Goal: Task Accomplishment & Management: Use online tool/utility

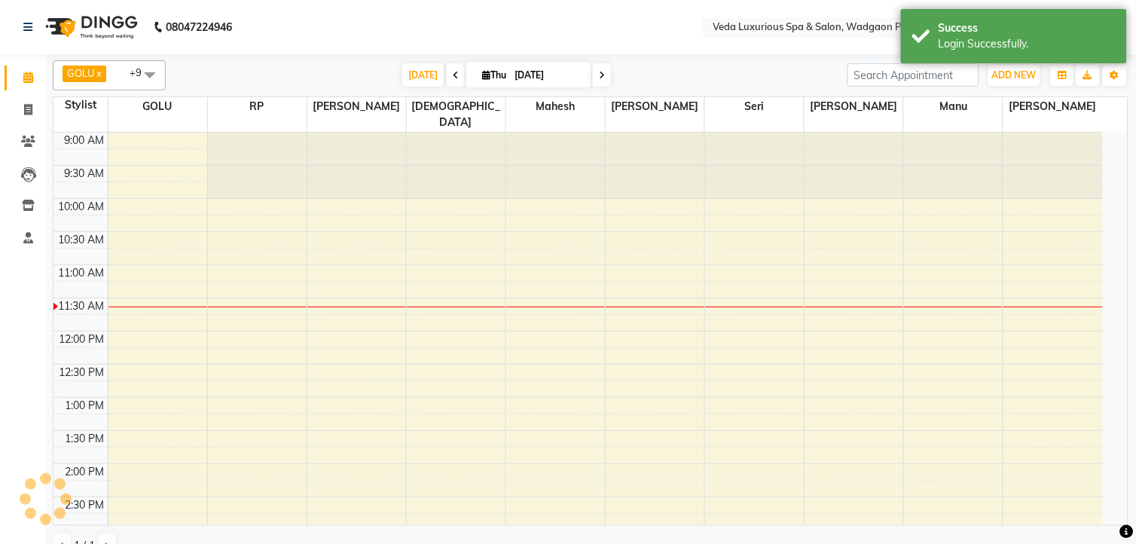
select select "en"
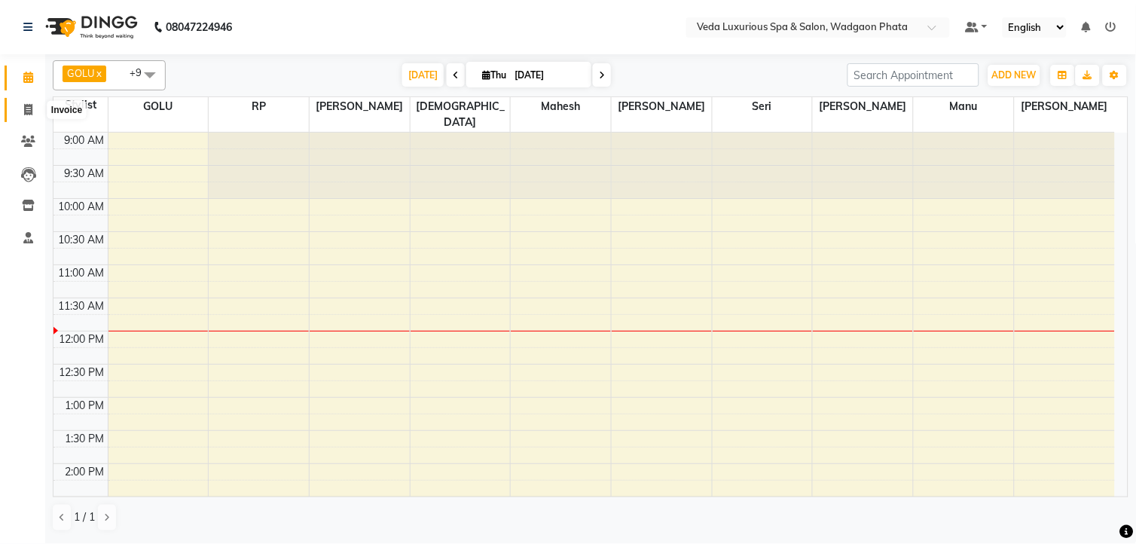
click at [28, 102] on span at bounding box center [28, 110] width 26 height 17
select select "service"
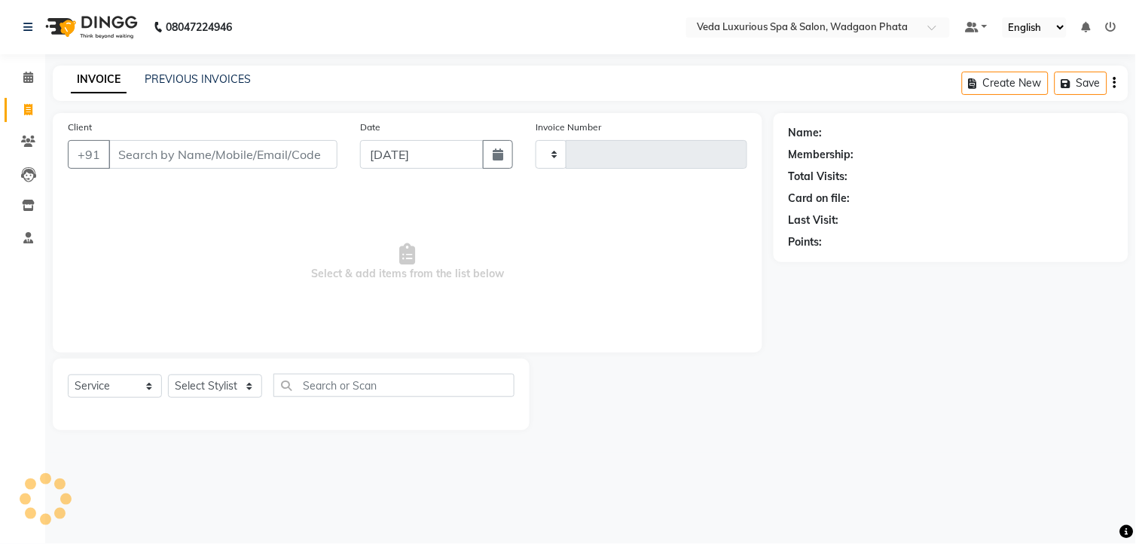
type input "2336"
select select "4666"
click at [148, 158] on input "Client" at bounding box center [223, 154] width 229 height 29
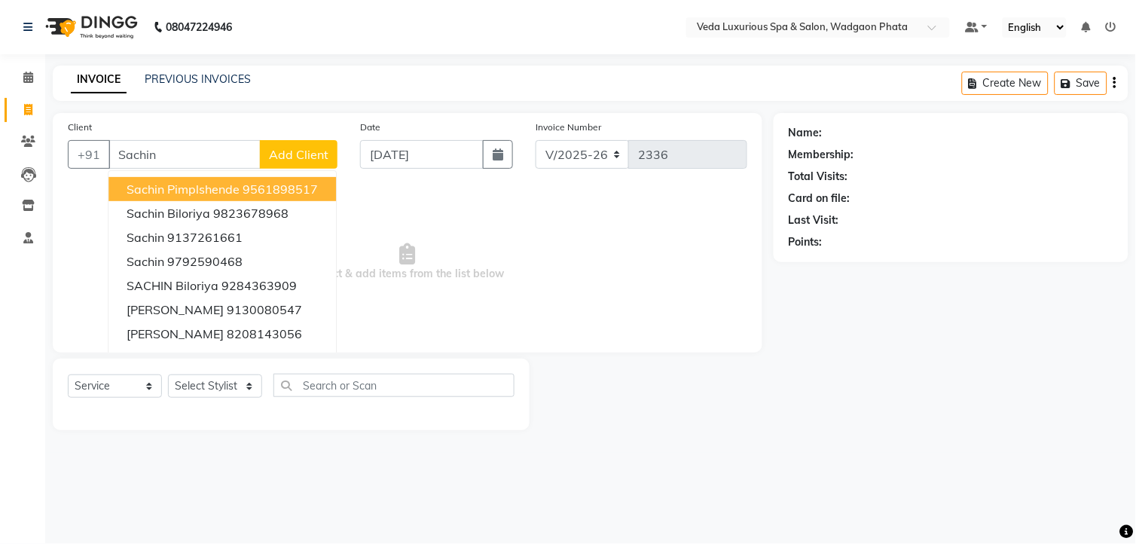
click at [146, 185] on span "Sachin Pimplshende" at bounding box center [183, 189] width 113 height 15
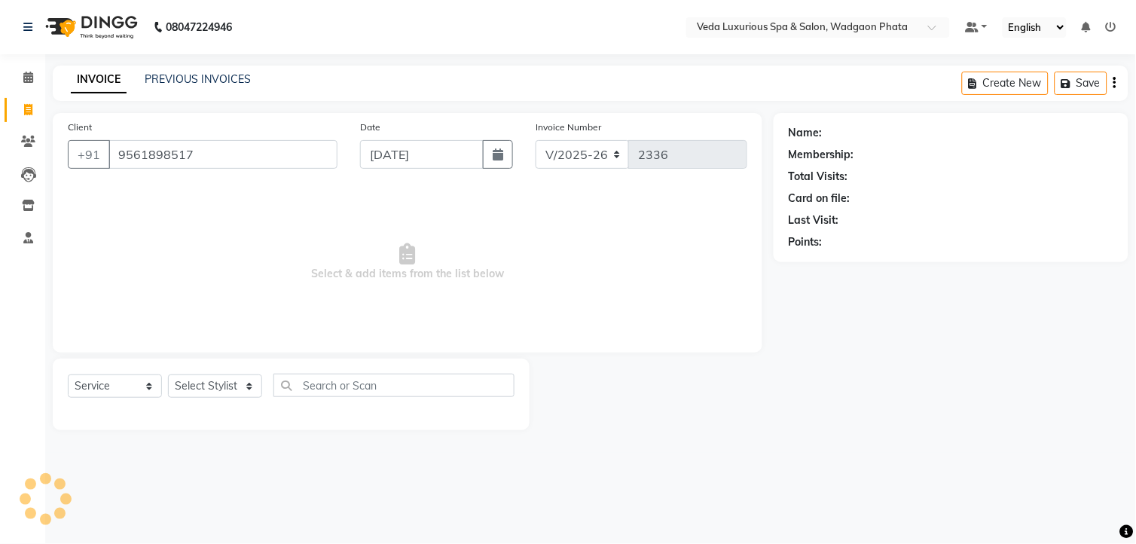
type input "9561898517"
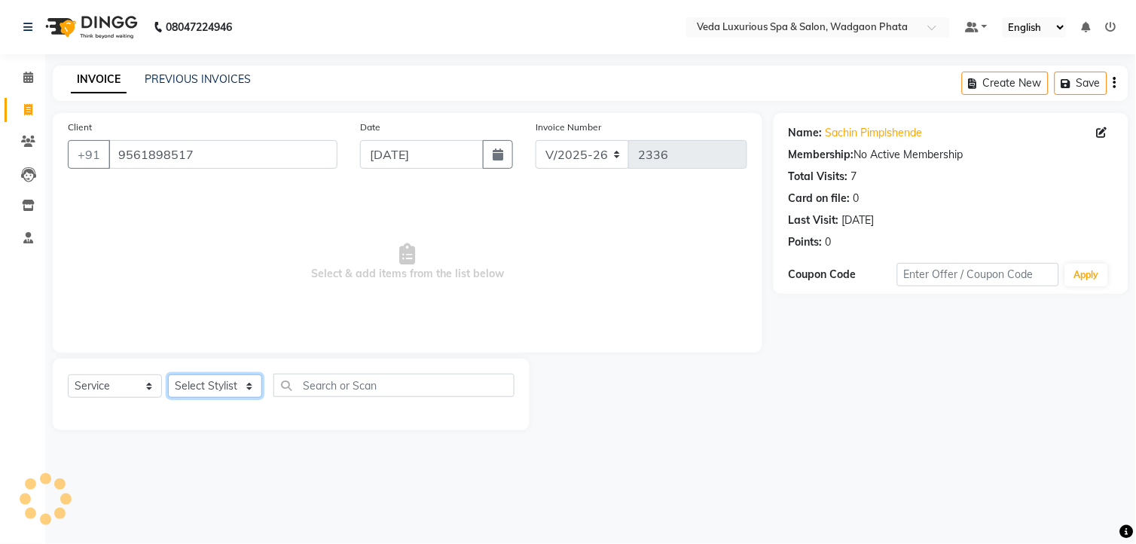
click at [206, 390] on select "Select Stylist [PERSON_NAME] GOLU [PERSON_NAME] [PERSON_NAME] [PERSON_NAME] [PE…" at bounding box center [215, 386] width 94 height 23
select select "27587"
click at [168, 375] on select "Select Stylist [PERSON_NAME] GOLU [PERSON_NAME] [PERSON_NAME] [PERSON_NAME] [PE…" at bounding box center [215, 386] width 94 height 23
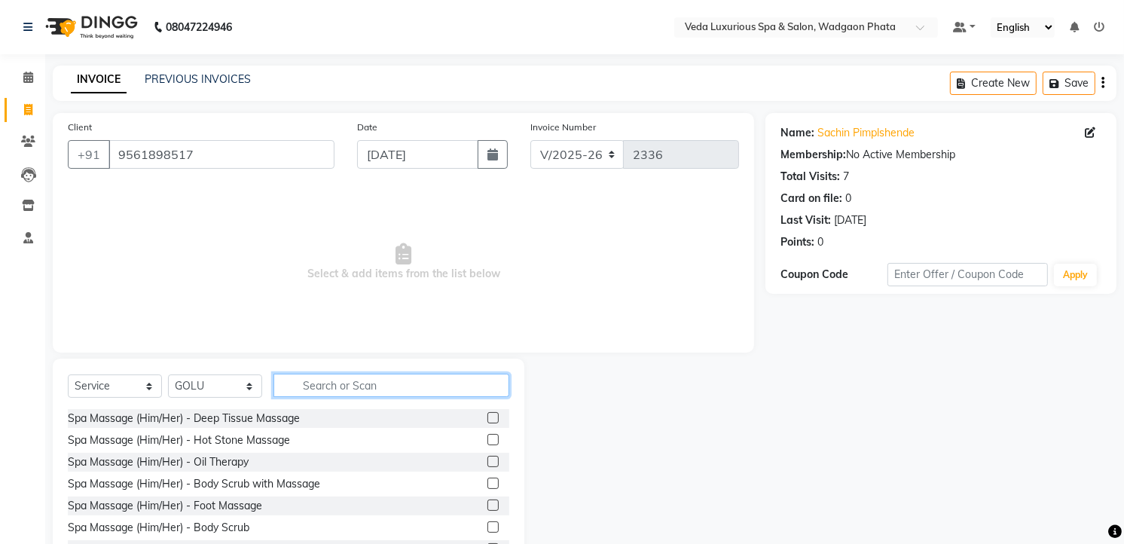
click at [323, 389] on input "text" at bounding box center [392, 385] width 236 height 23
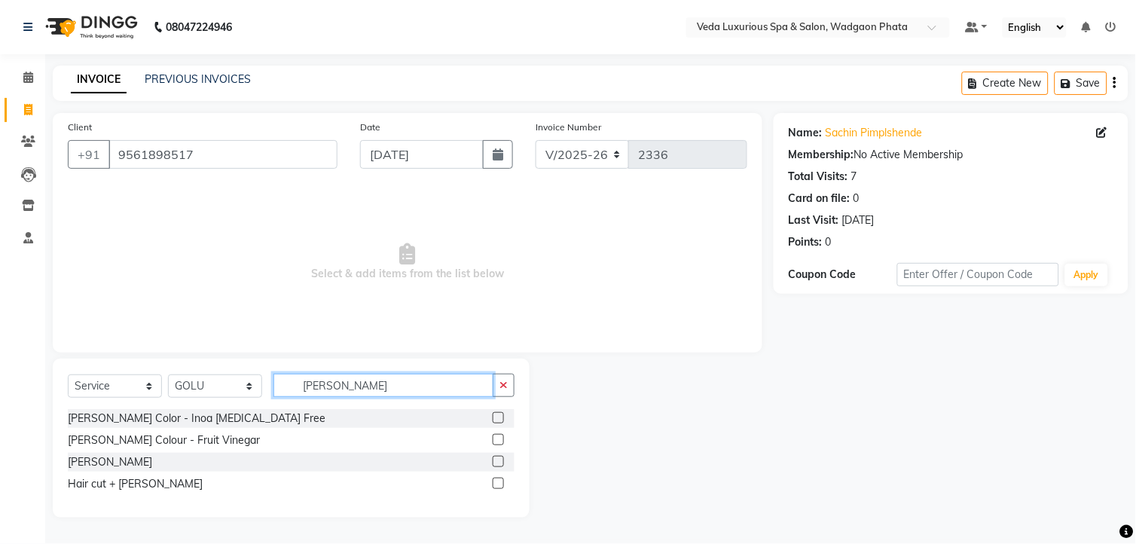
type input "[PERSON_NAME]"
drag, startPoint x: 500, startPoint y: 463, endPoint x: 514, endPoint y: 379, distance: 84.9
click at [500, 463] on label at bounding box center [498, 461] width 11 height 11
click at [500, 463] on input "checkbox" at bounding box center [498, 462] width 10 height 10
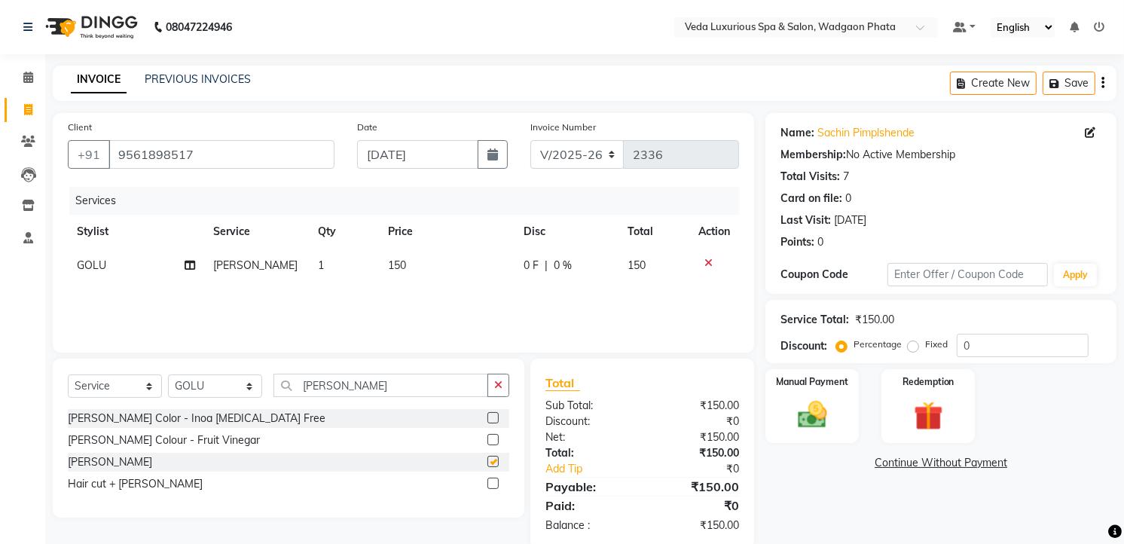
checkbox input "false"
click at [806, 399] on img at bounding box center [812, 415] width 49 height 35
click at [904, 464] on span "PhonePe" at bounding box center [896, 463] width 43 height 17
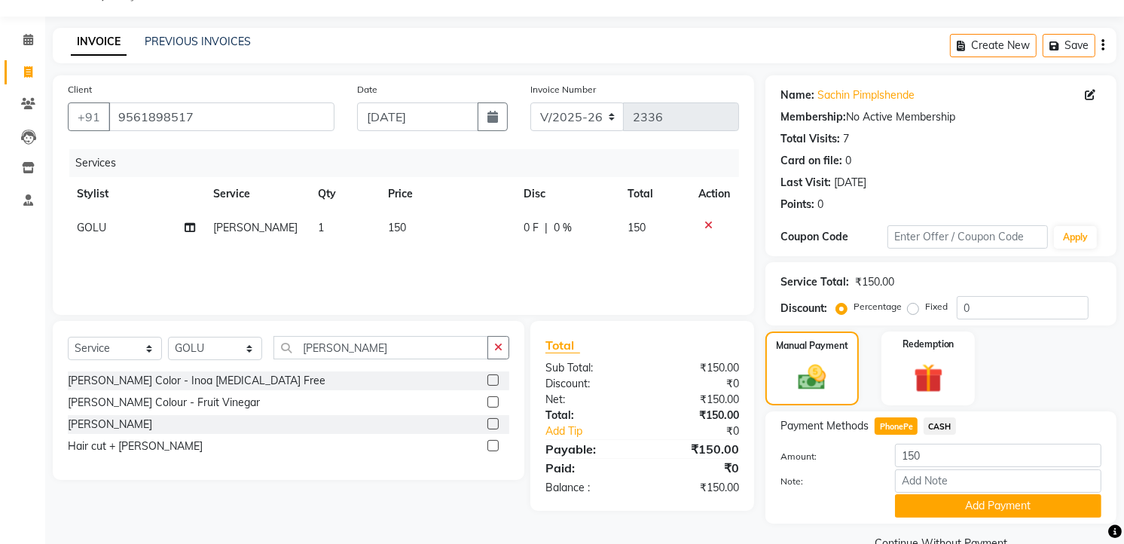
scroll to position [48, 0]
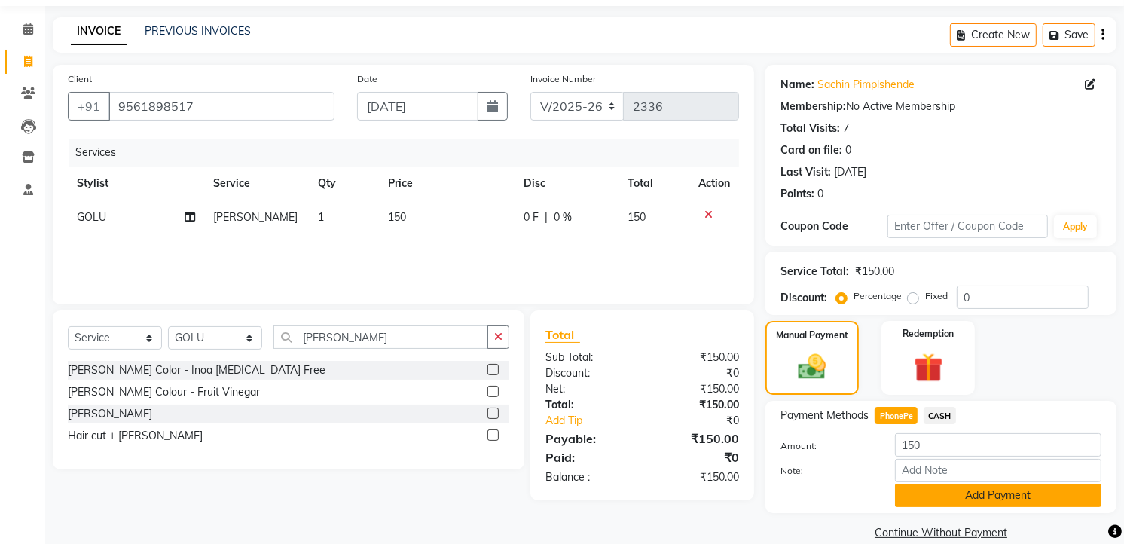
click at [924, 488] on button "Add Payment" at bounding box center [998, 495] width 206 height 23
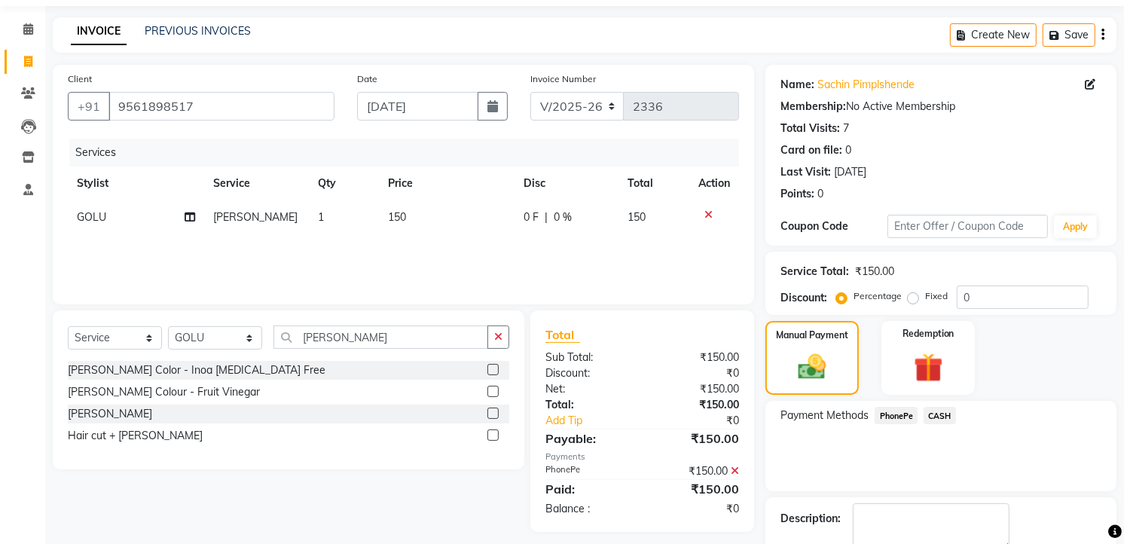
scroll to position [133, 0]
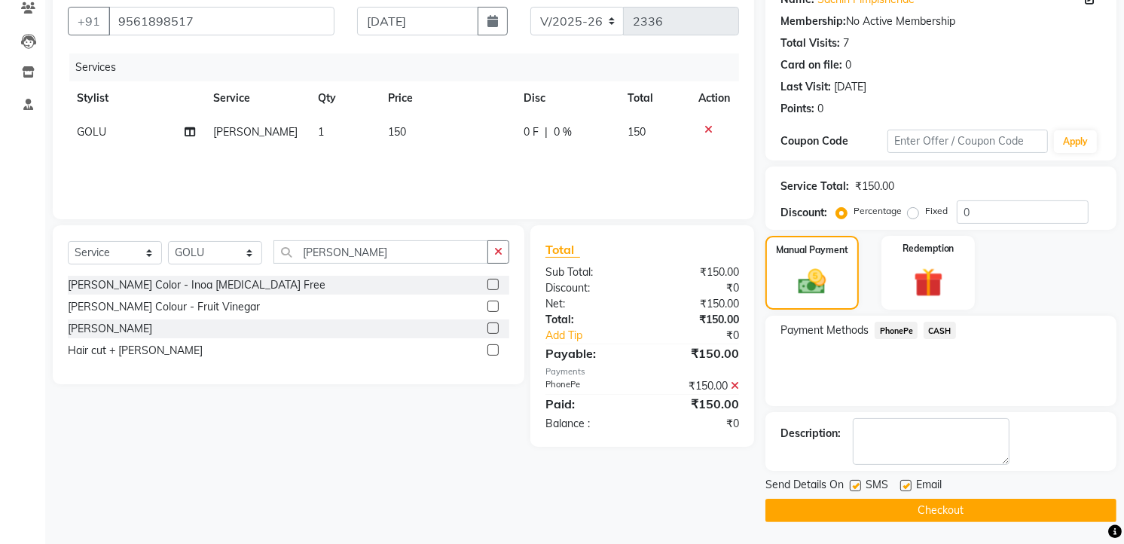
click at [950, 510] on button "Checkout" at bounding box center [941, 510] width 351 height 23
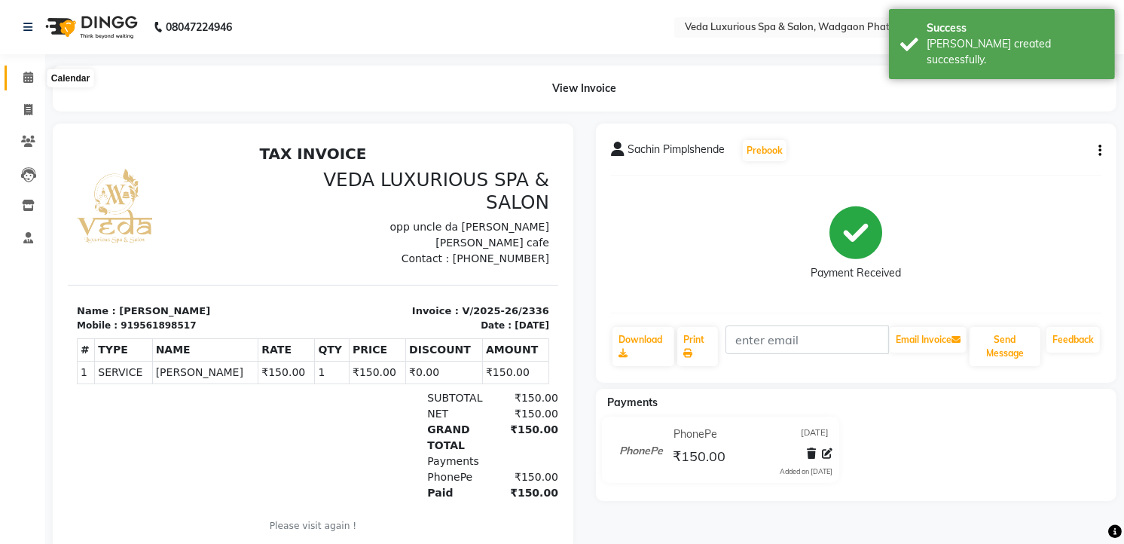
click at [28, 72] on icon at bounding box center [28, 77] width 10 height 11
